Goal: Information Seeking & Learning: Learn about a topic

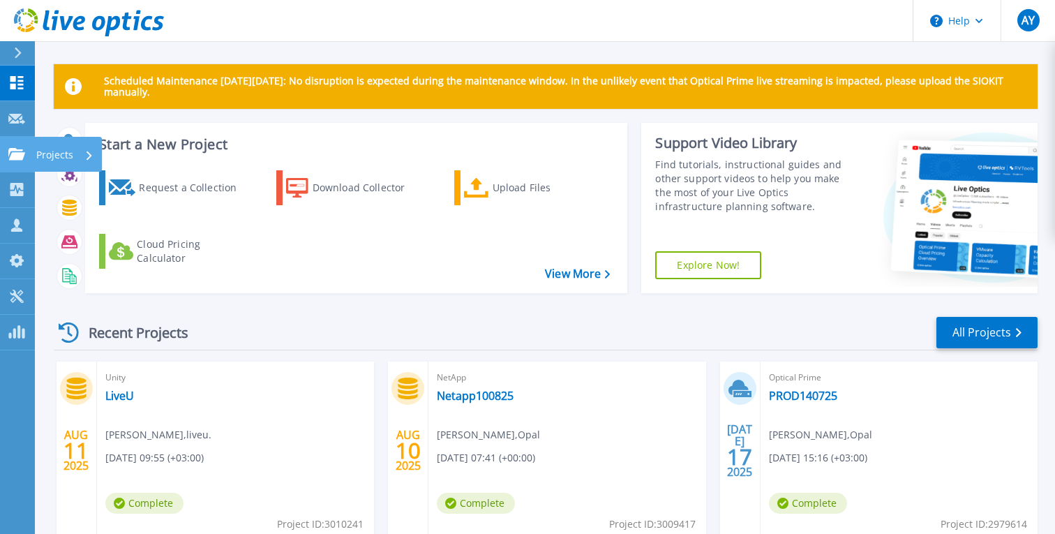
click at [50, 162] on p "Projects" at bounding box center [54, 155] width 37 height 36
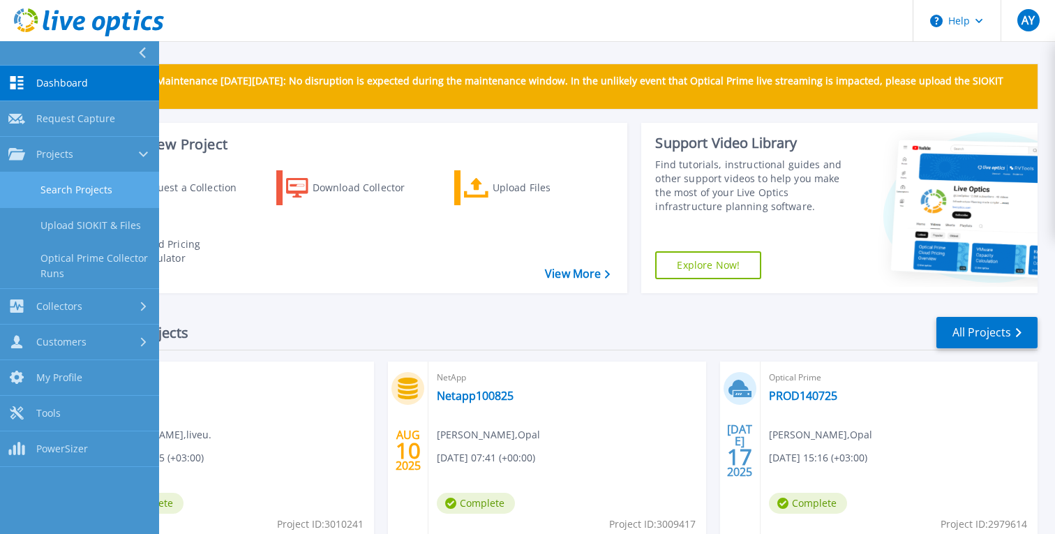
click at [89, 195] on link "Search Projects" at bounding box center [79, 190] width 159 height 36
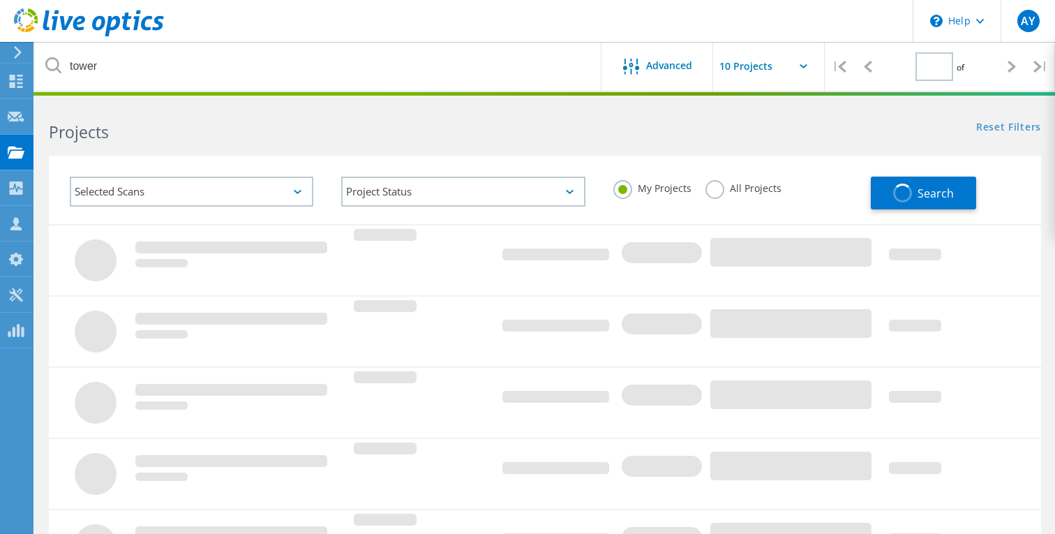
type input "1"
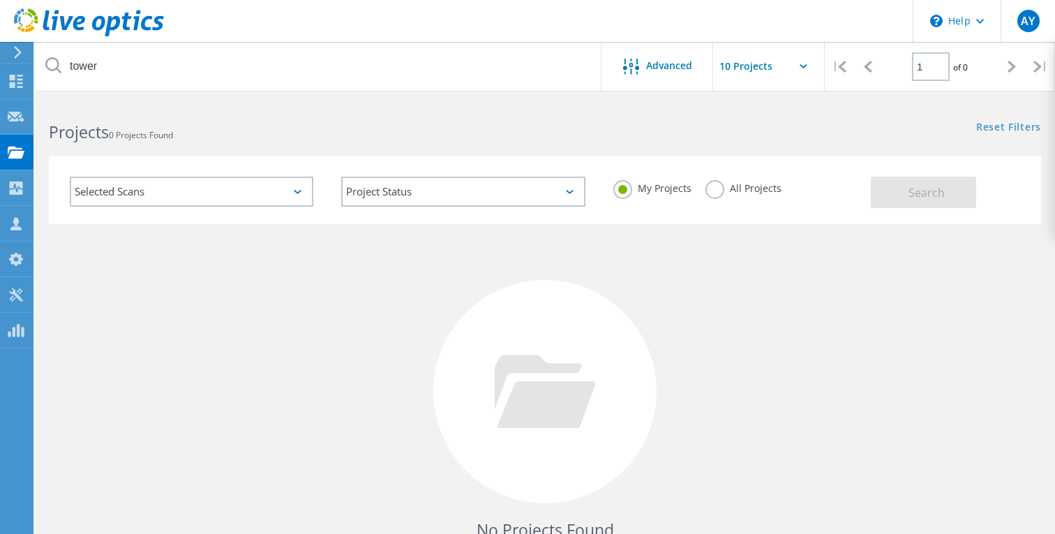
click at [173, 133] on span "0 Projects Found" at bounding box center [141, 135] width 64 height 12
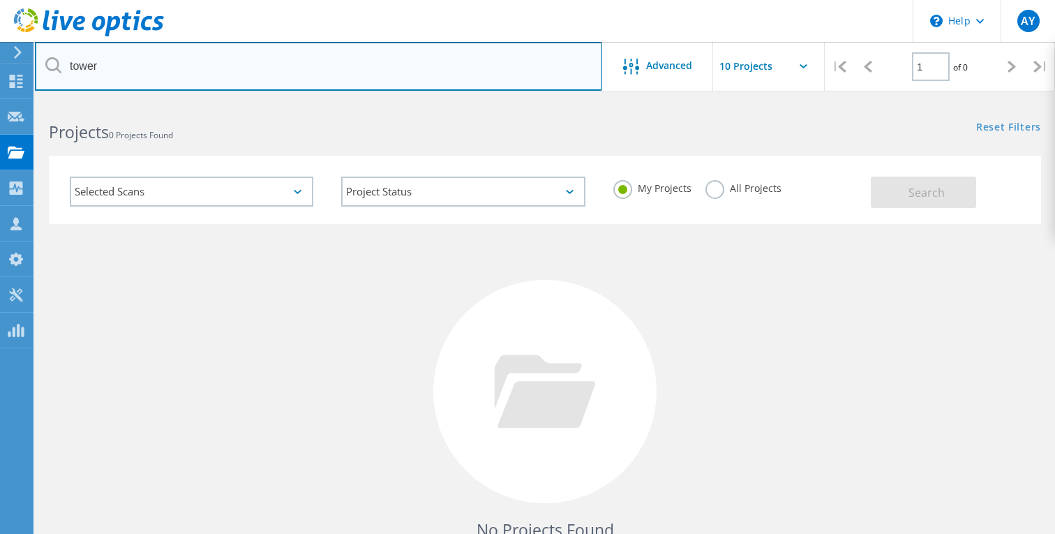
drag, startPoint x: 146, startPoint y: 70, endPoint x: 47, endPoint y: 75, distance: 99.2
click at [47, 75] on input "tower" at bounding box center [318, 66] width 567 height 49
type input "t"
type input "paz"
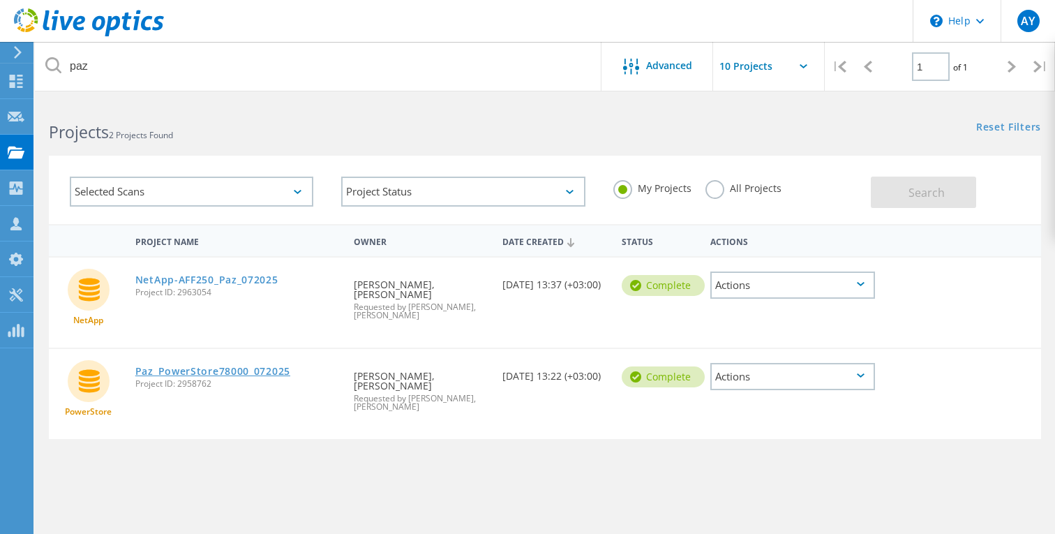
click at [198, 366] on link "Paz_PowerStore78000_072025" at bounding box center [212, 371] width 155 height 10
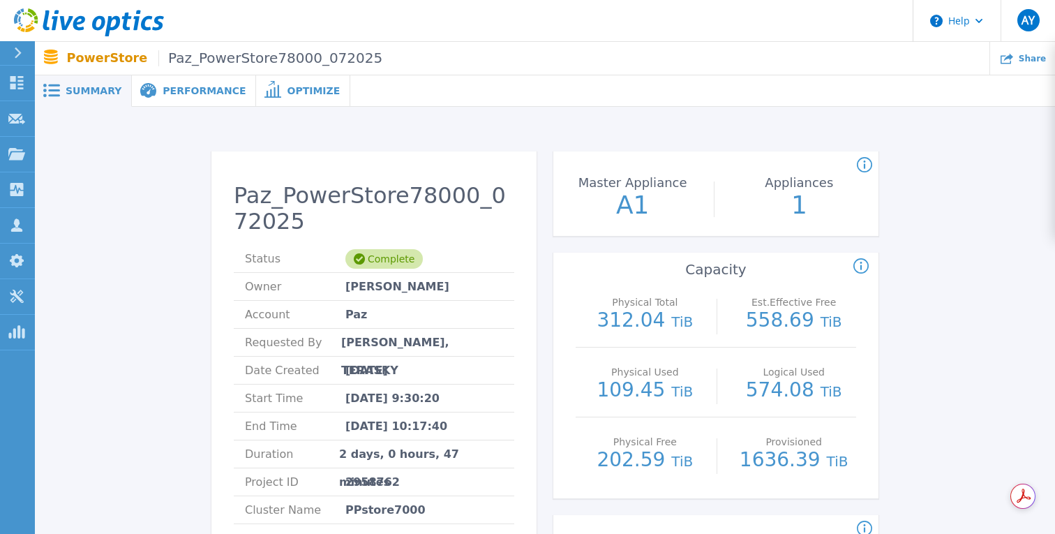
click at [182, 89] on span "Performance" at bounding box center [204, 91] width 83 height 10
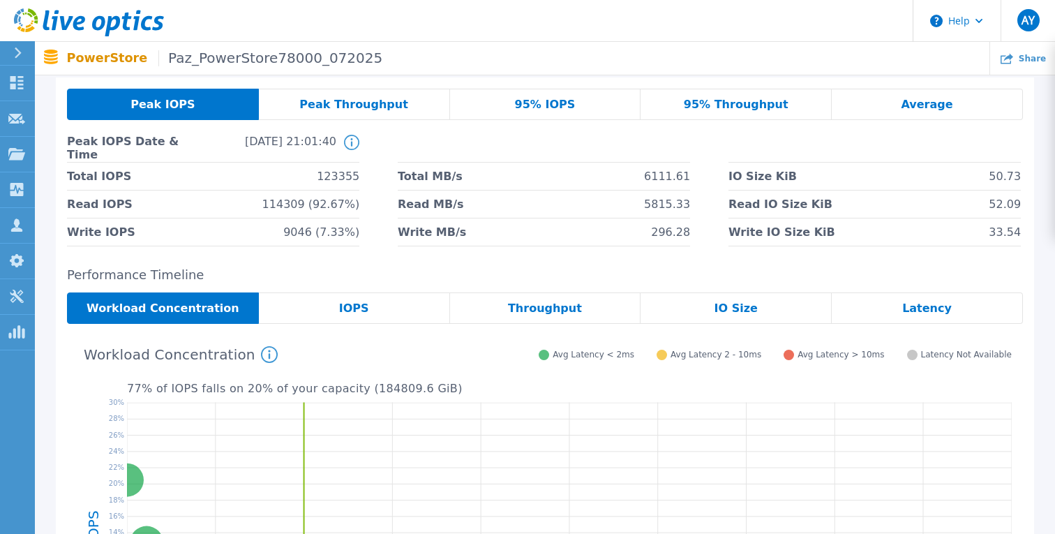
scroll to position [50, 0]
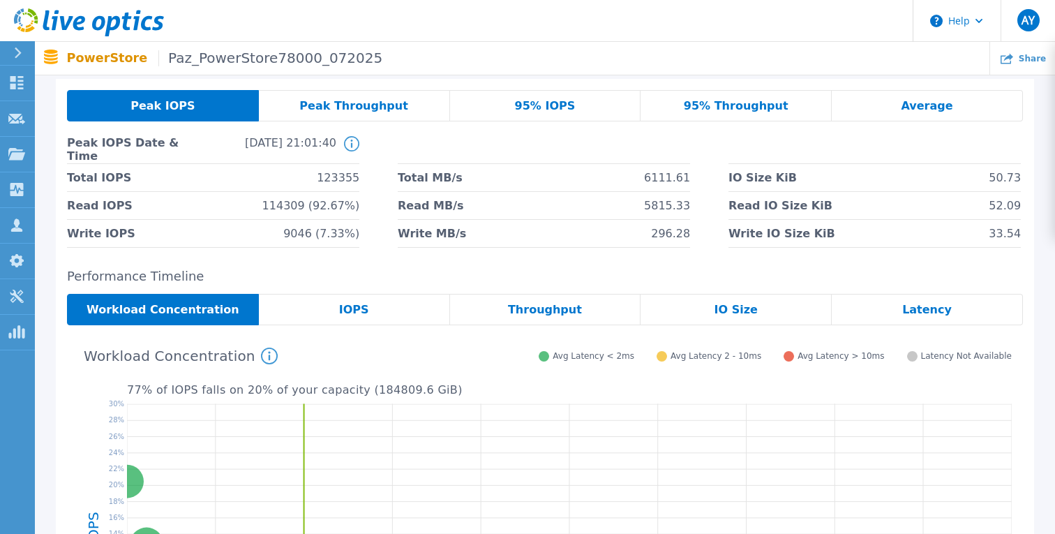
click at [353, 304] on span "IOPS" at bounding box center [354, 309] width 30 height 11
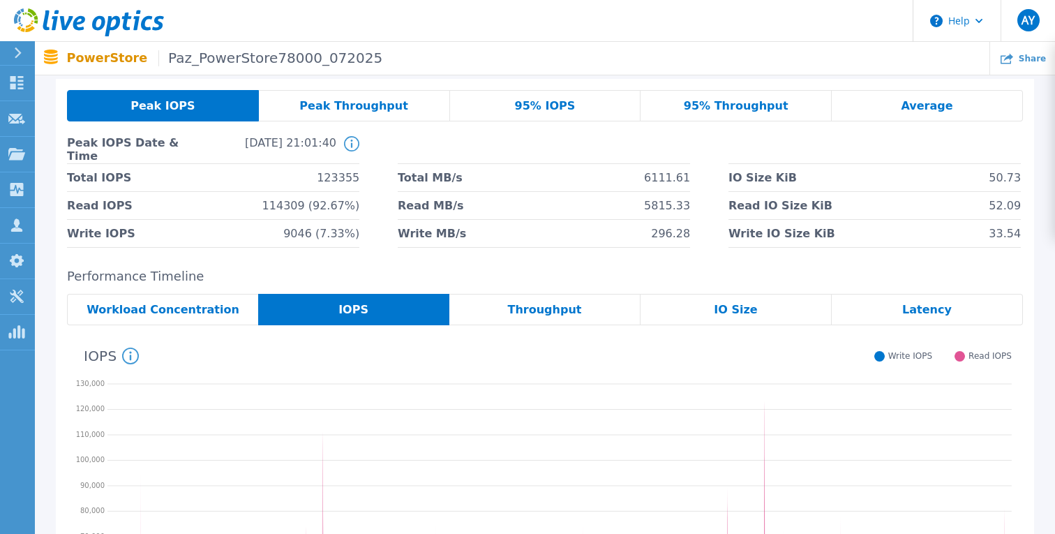
click at [546, 101] on span "95% IOPS" at bounding box center [545, 105] width 61 height 11
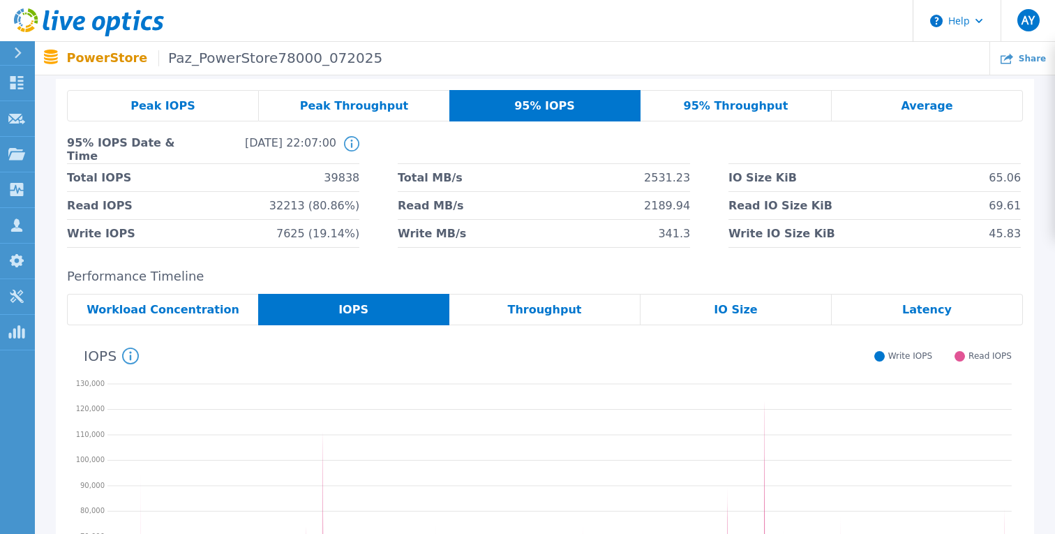
click at [174, 105] on span "Peak IOPS" at bounding box center [162, 105] width 64 height 11
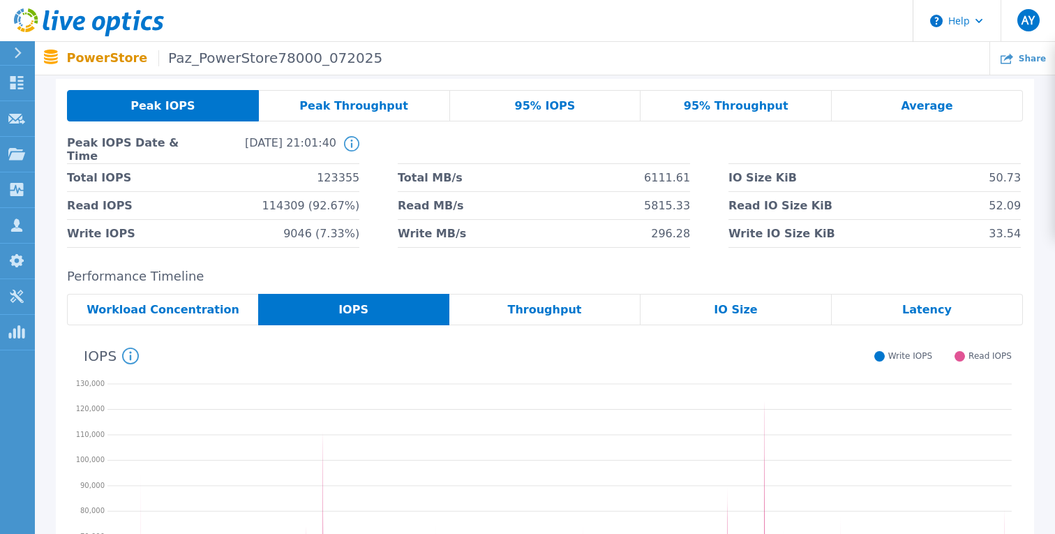
click at [539, 106] on span "95% IOPS" at bounding box center [545, 105] width 61 height 11
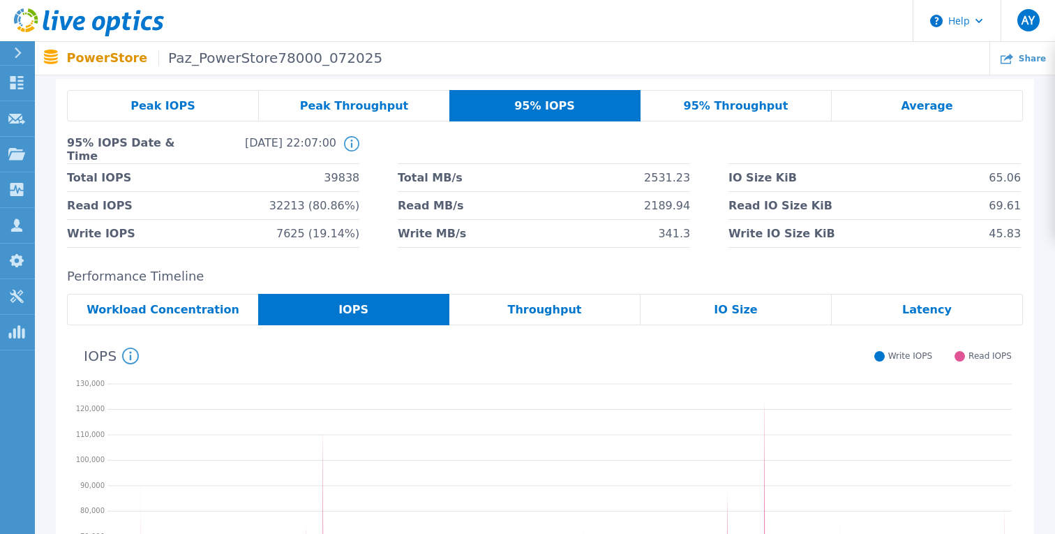
click at [930, 91] on div "Average" at bounding box center [927, 105] width 191 height 31
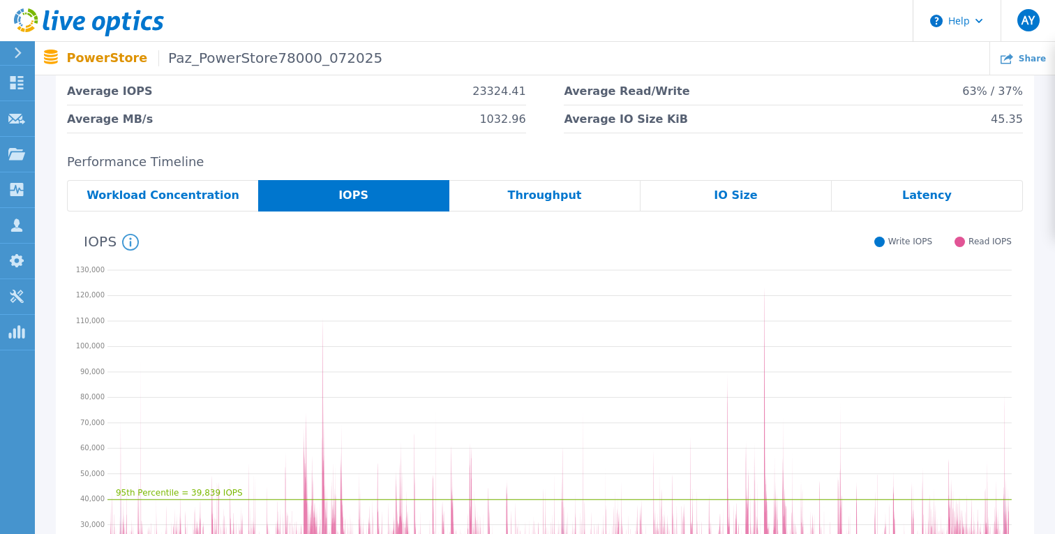
scroll to position [0, 0]
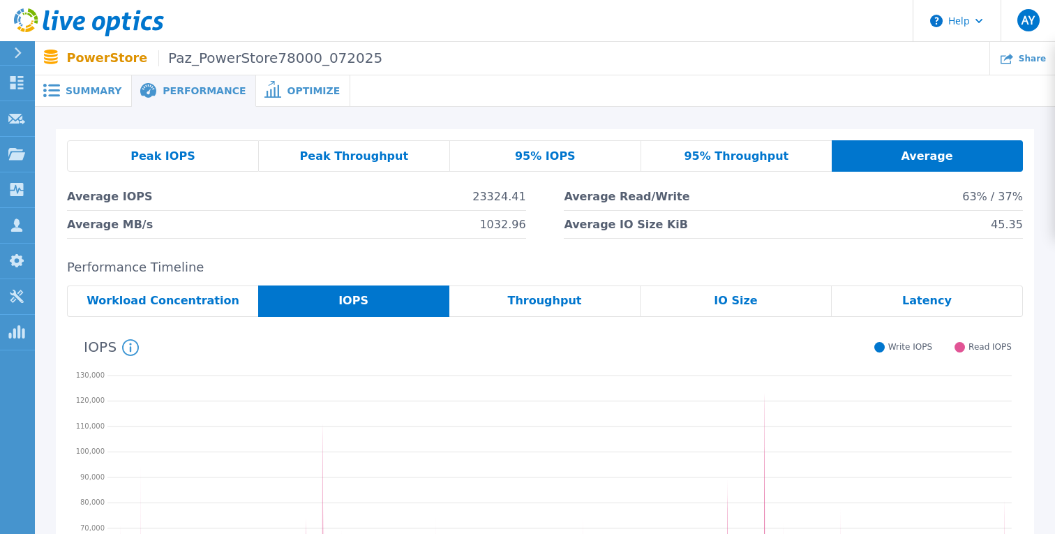
click at [896, 293] on div "Latency" at bounding box center [927, 300] width 191 height 31
